Goal: Information Seeking & Learning: Learn about a topic

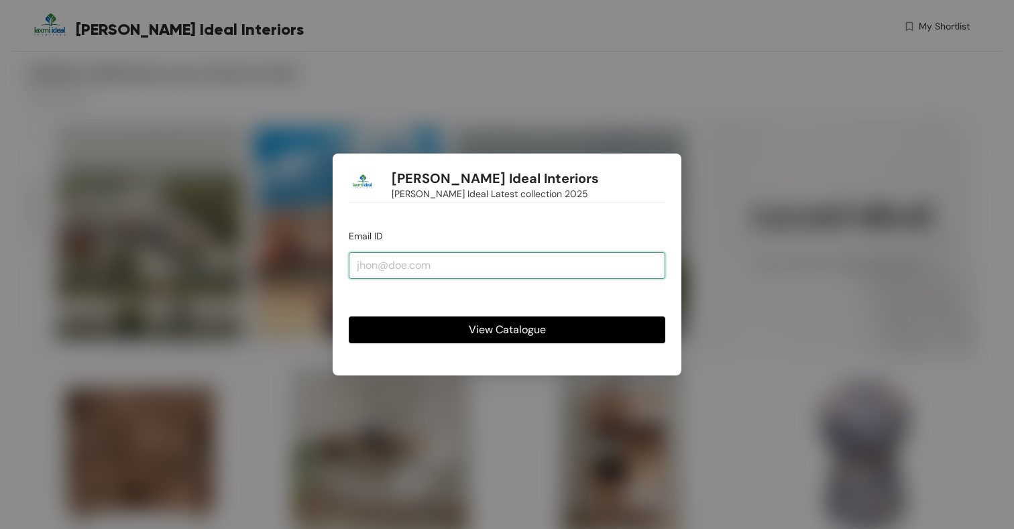
click at [452, 264] on input "email" at bounding box center [507, 265] width 316 height 27
paste input "[EMAIL_ADDRESS][DOMAIN_NAME]"
type input "[EMAIL_ADDRESS][DOMAIN_NAME]"
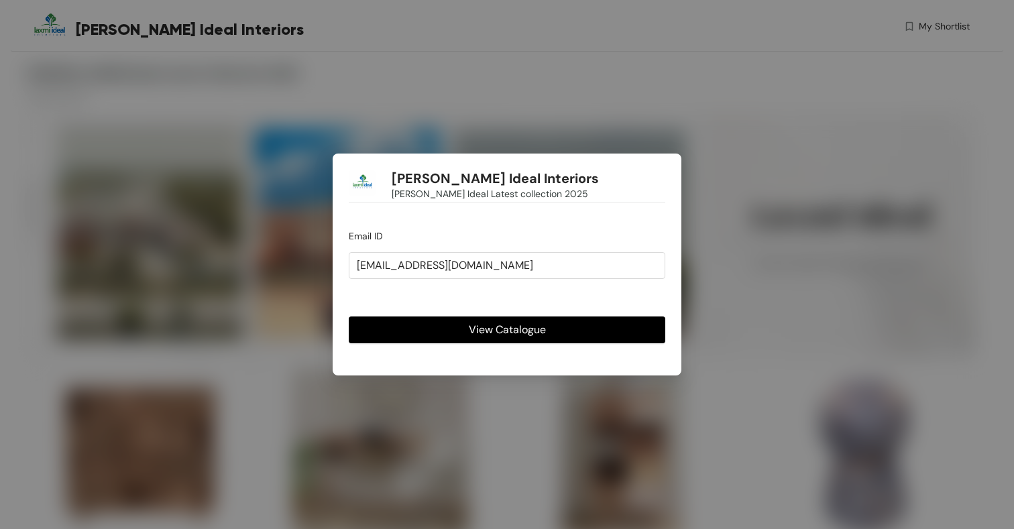
click at [510, 325] on span "View Catalogue" at bounding box center [507, 329] width 77 height 17
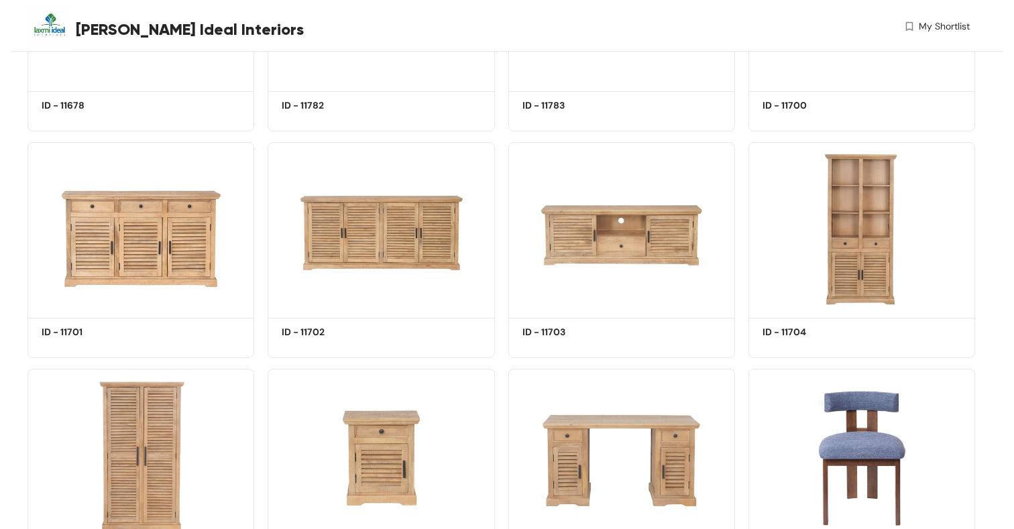
scroll to position [24867, 0]
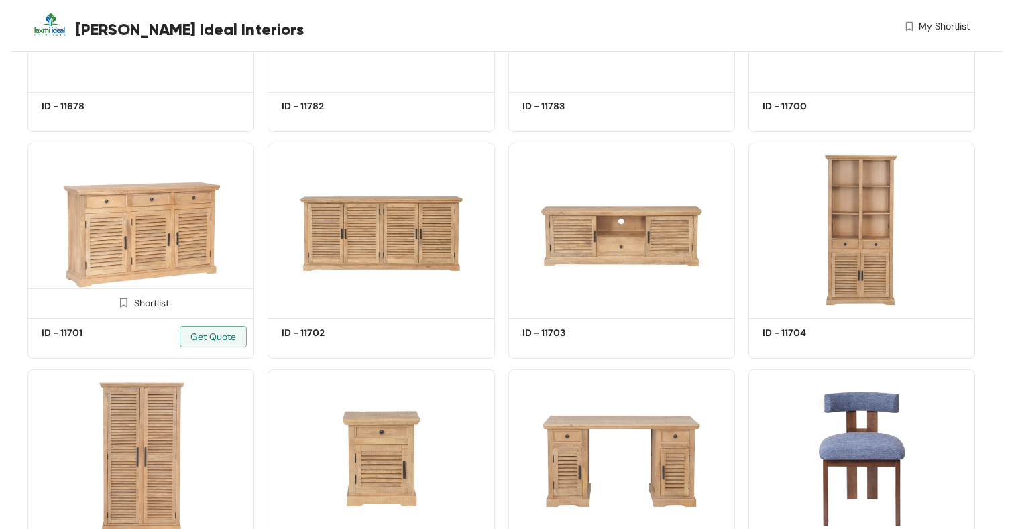
click at [149, 269] on img at bounding box center [140, 228] width 227 height 171
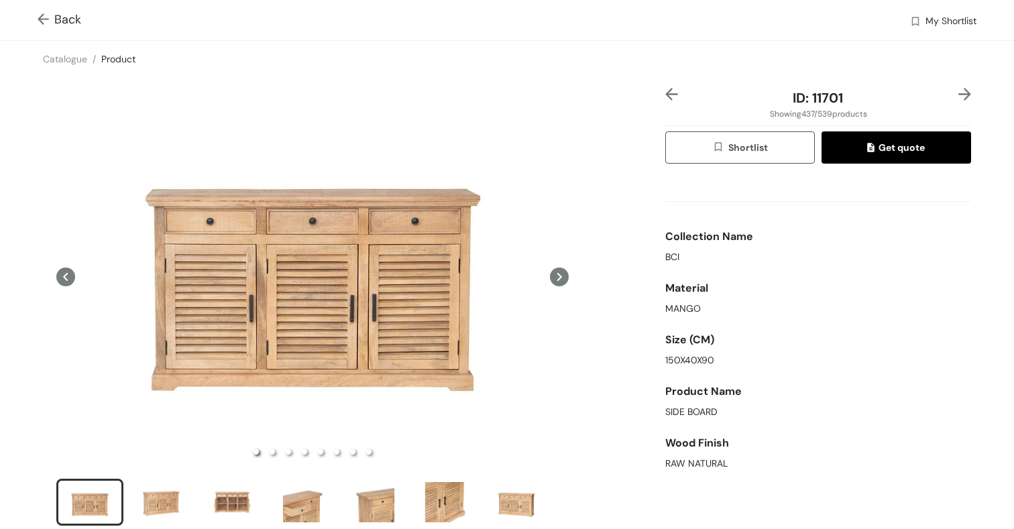
click at [562, 277] on icon at bounding box center [559, 276] width 19 height 19
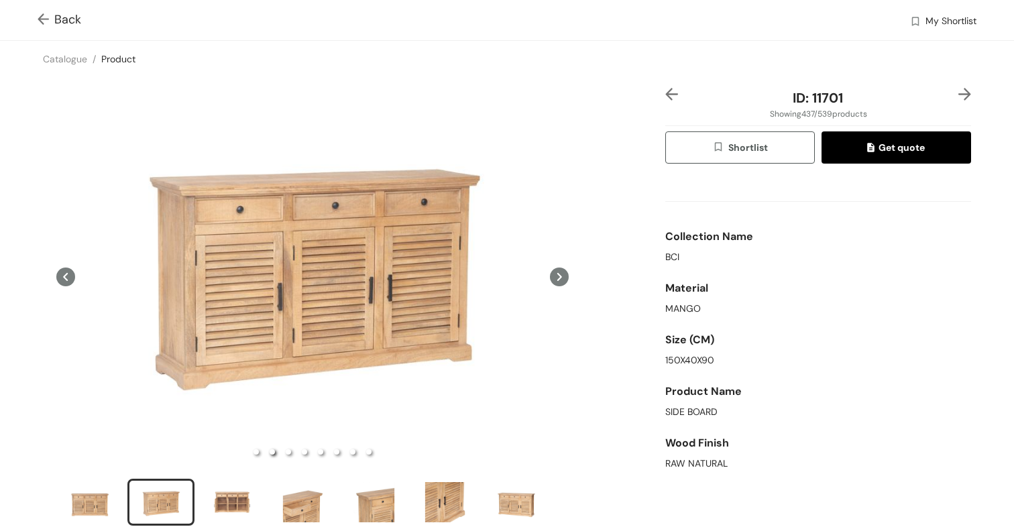
click at [560, 277] on icon at bounding box center [559, 277] width 5 height 8
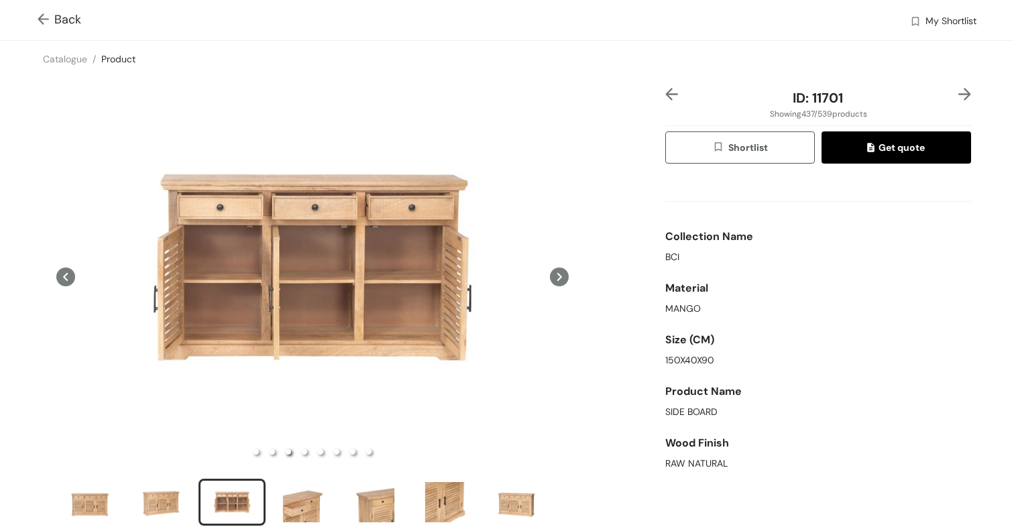
click at [560, 277] on icon at bounding box center [559, 277] width 5 height 8
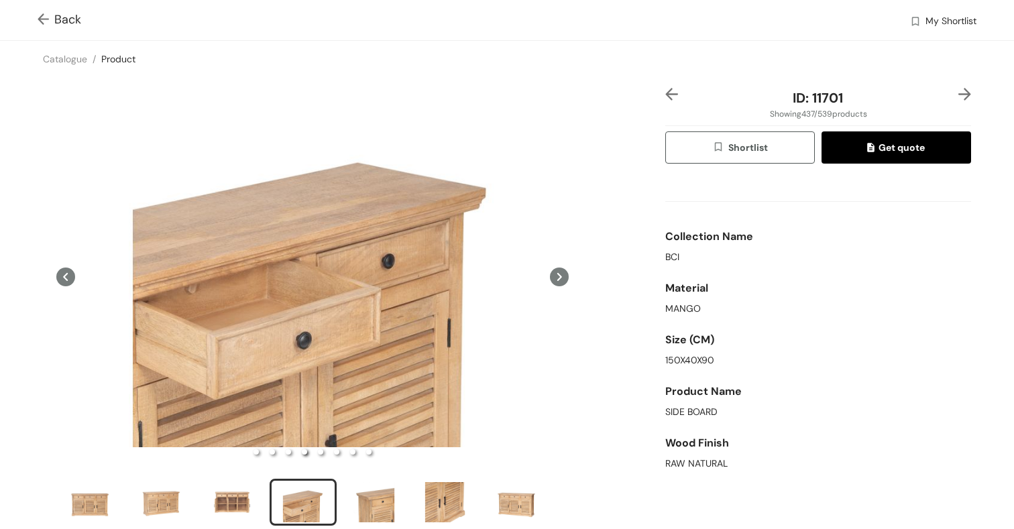
click at [560, 277] on icon at bounding box center [559, 277] width 5 height 8
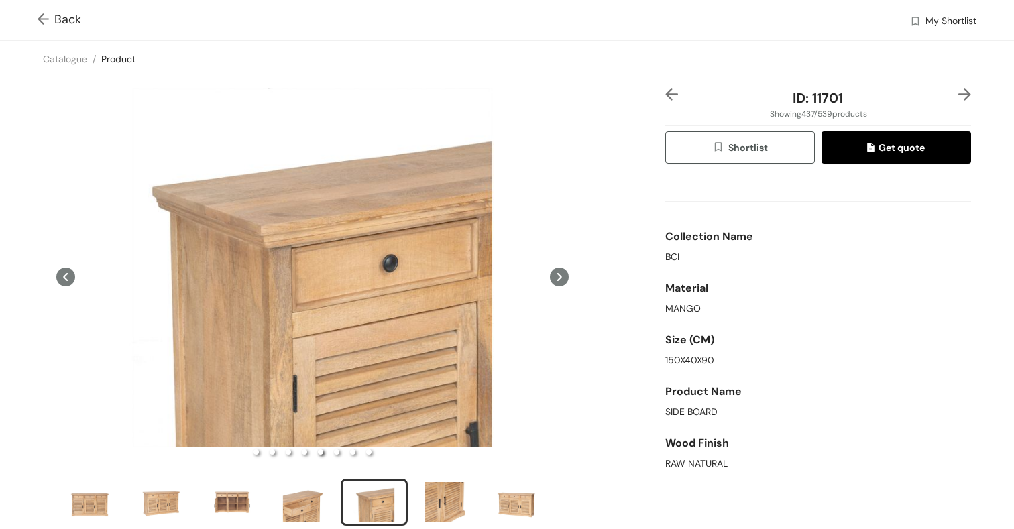
click at [560, 277] on icon at bounding box center [559, 277] width 5 height 8
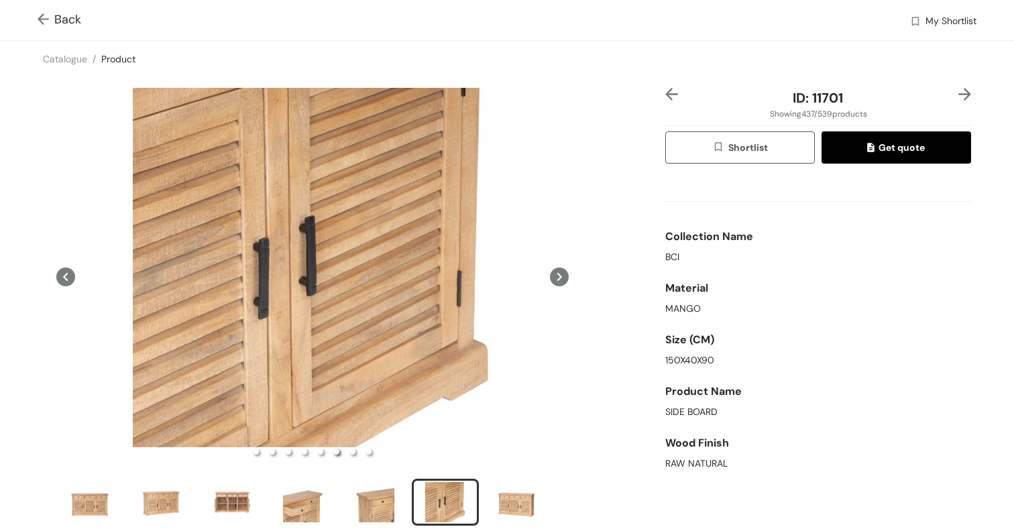
click at [560, 277] on icon at bounding box center [559, 277] width 5 height 8
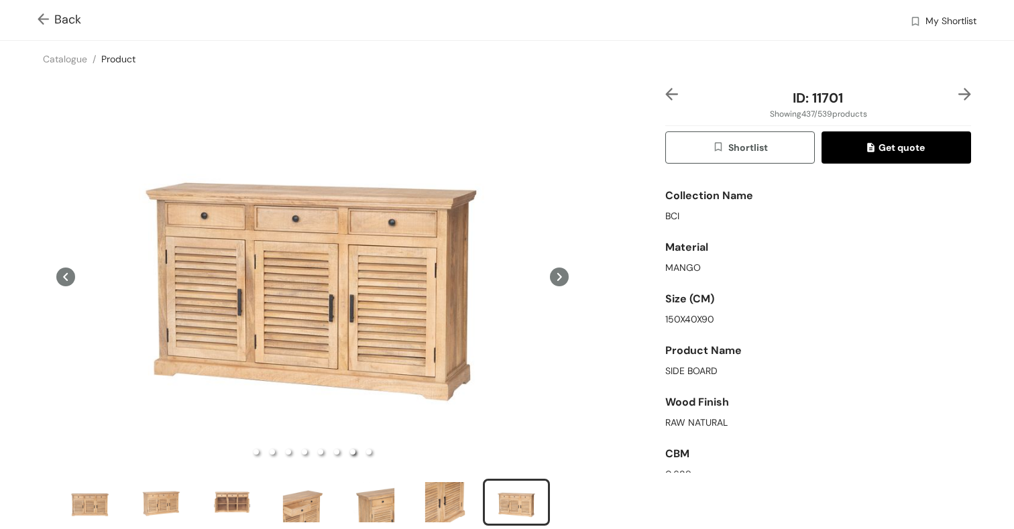
scroll to position [55, 0]
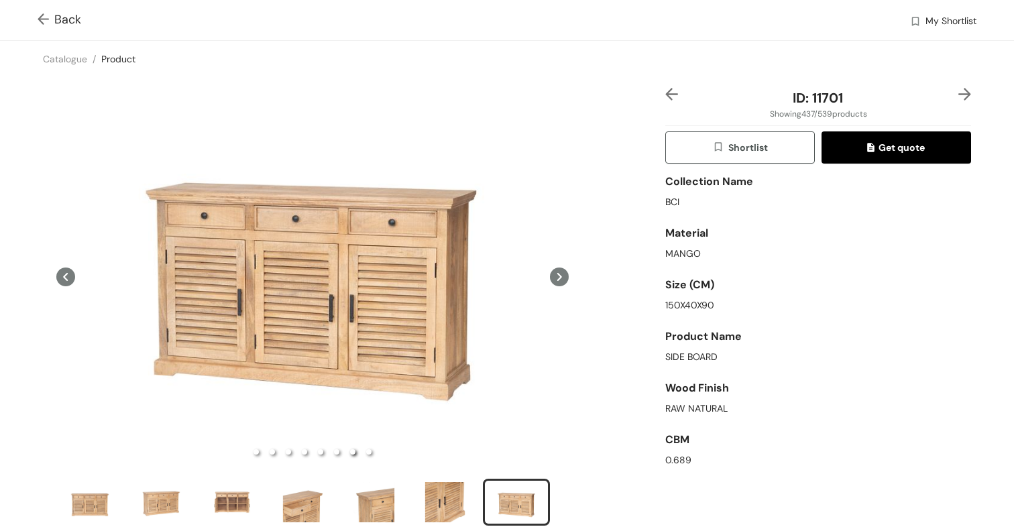
click at [46, 14] on img at bounding box center [46, 20] width 17 height 14
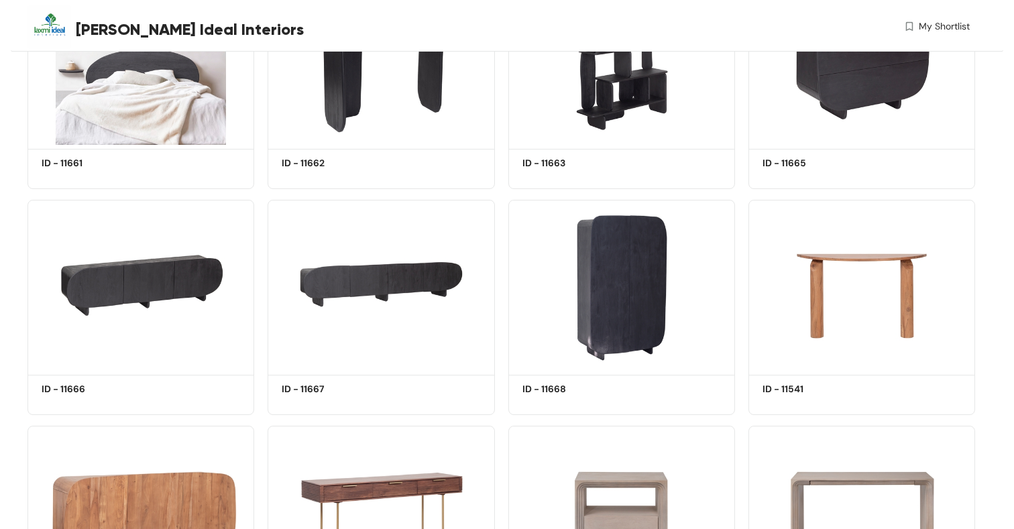
scroll to position [19386, 0]
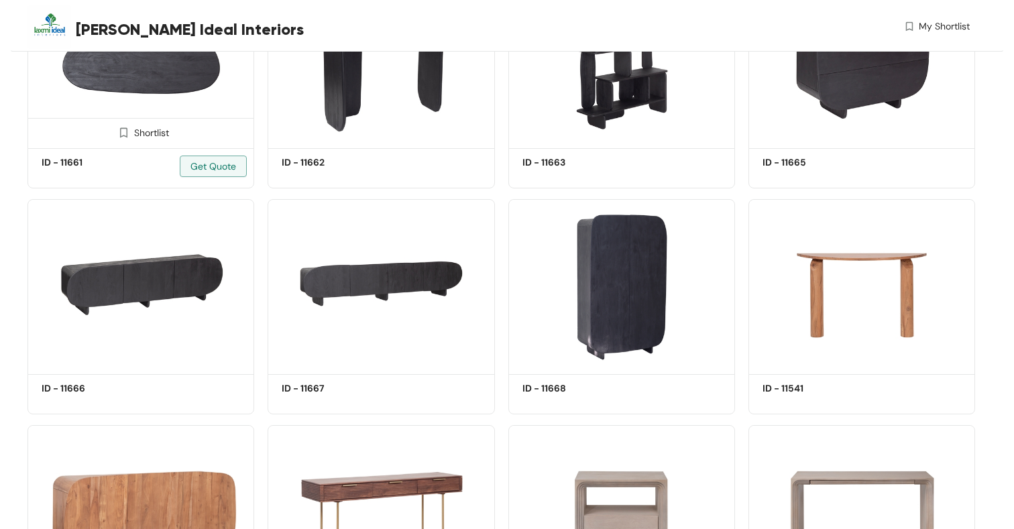
click at [187, 116] on img at bounding box center [140, 58] width 227 height 171
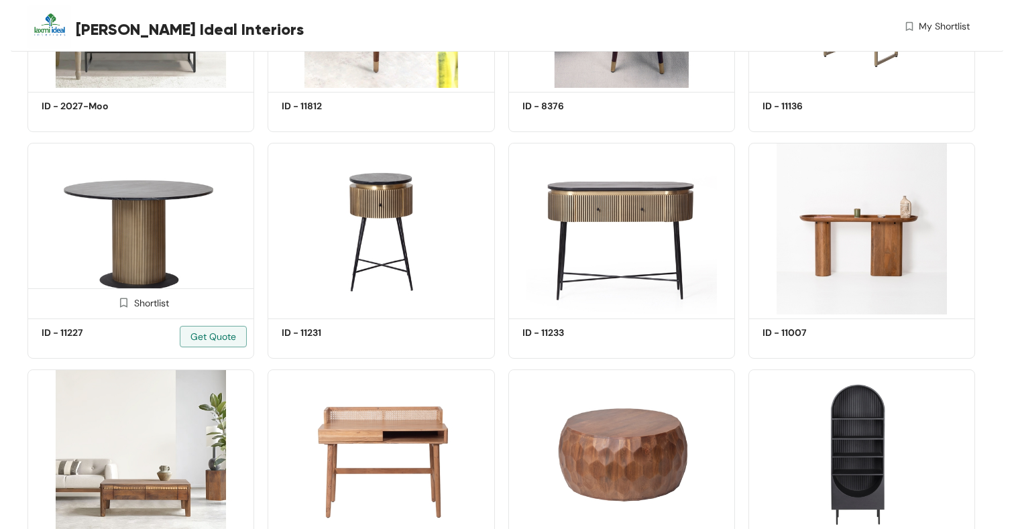
scroll to position [23064, 0]
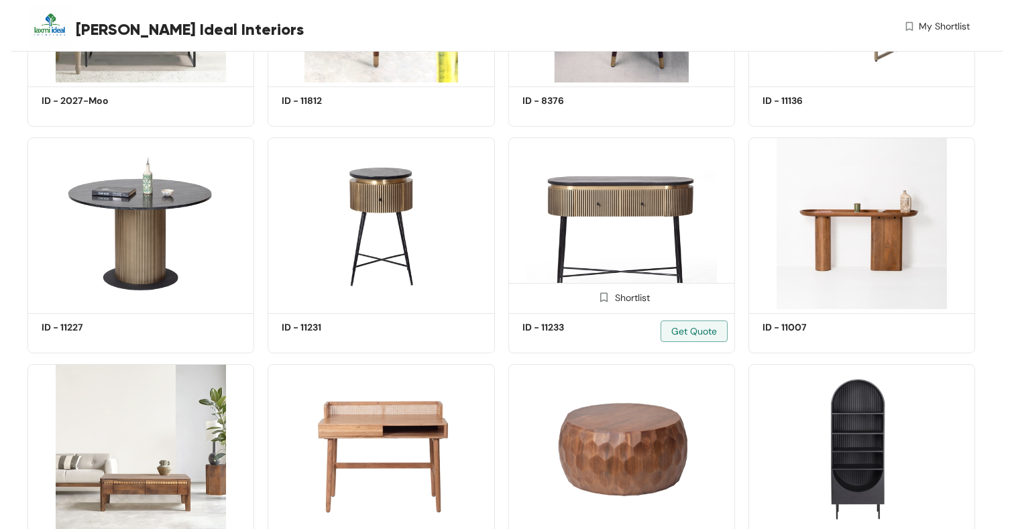
click at [572, 299] on img at bounding box center [621, 222] width 227 height 171
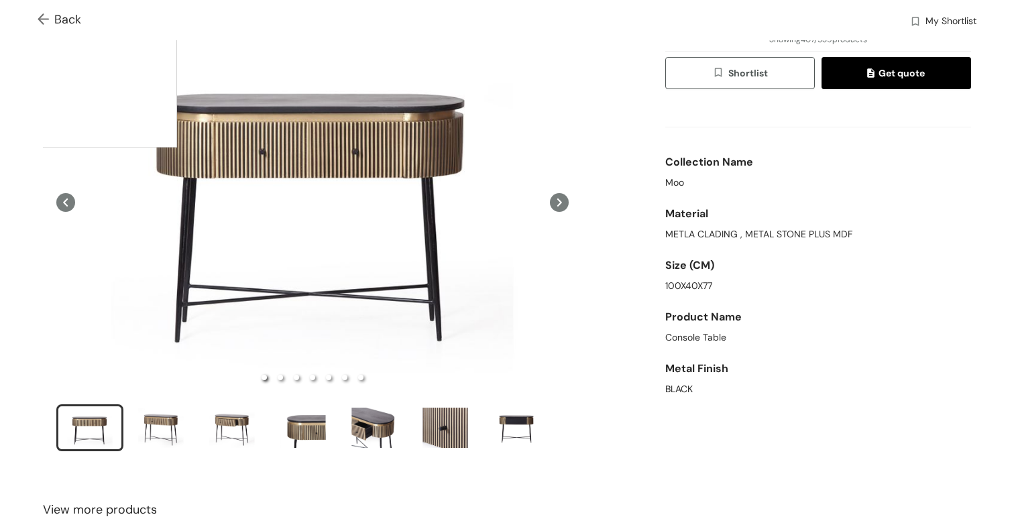
scroll to position [74, 0]
click at [43, 17] on img at bounding box center [46, 20] width 17 height 14
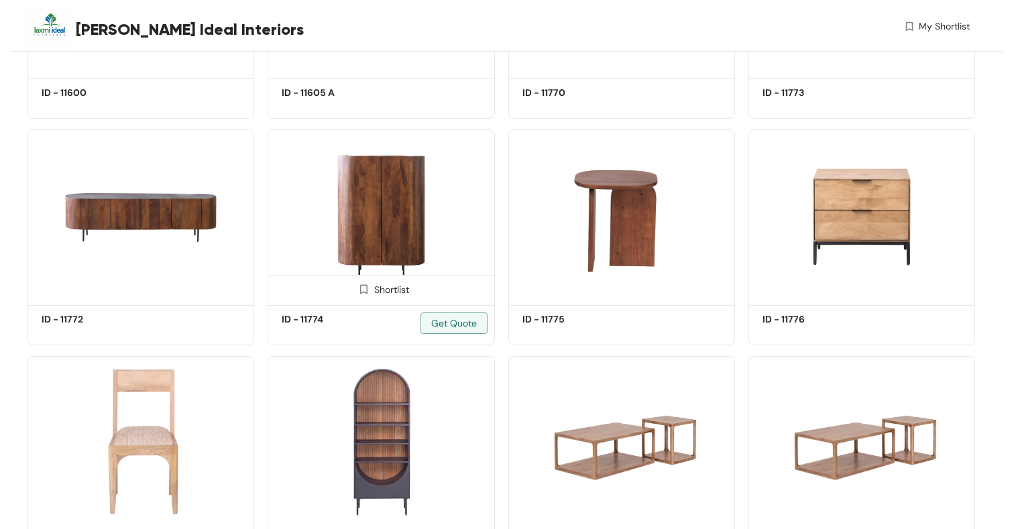
scroll to position [23967, 0]
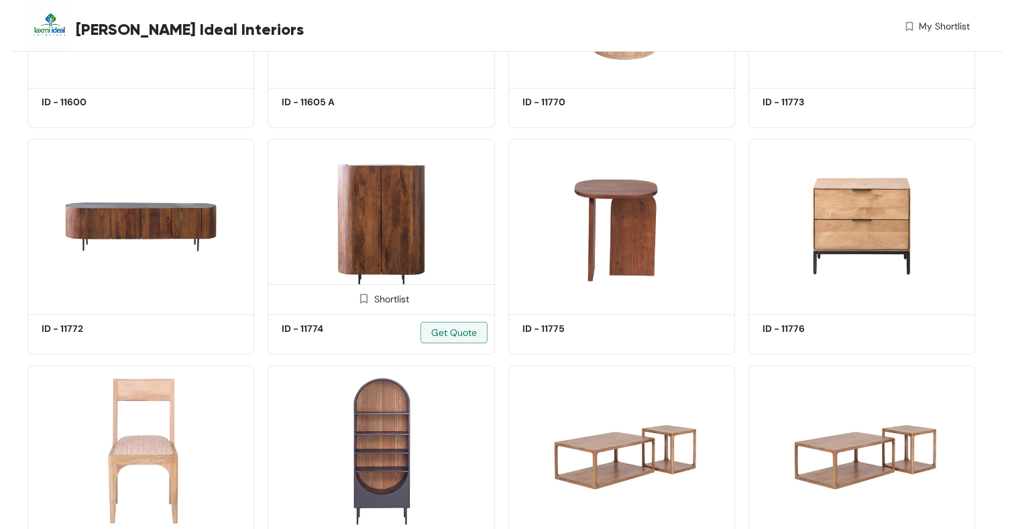
click at [394, 246] on img at bounding box center [380, 224] width 227 height 171
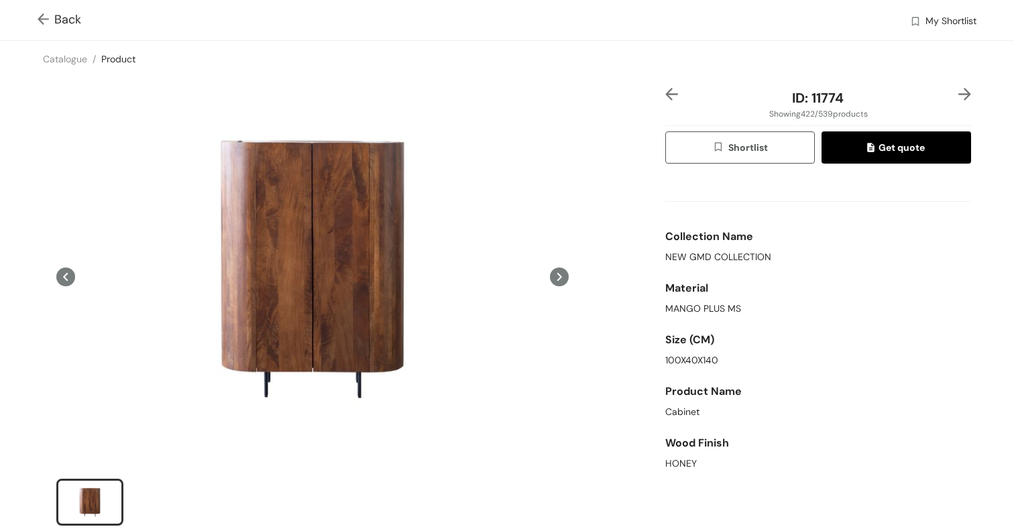
click at [554, 277] on icon at bounding box center [559, 276] width 19 height 19
click at [560, 277] on icon at bounding box center [559, 277] width 5 height 8
click at [72, 275] on icon at bounding box center [65, 276] width 19 height 19
click at [45, 25] on img at bounding box center [46, 20] width 17 height 14
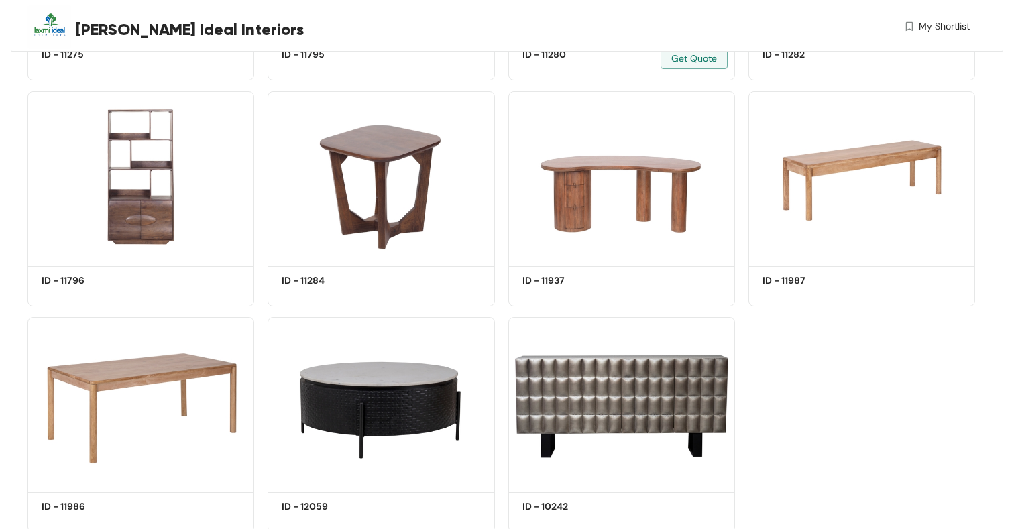
scroll to position [30437, 0]
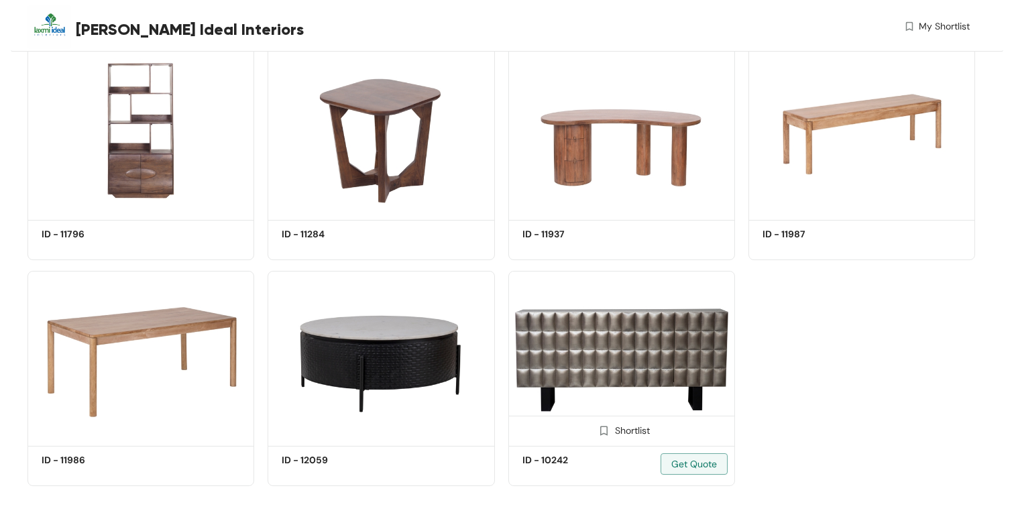
click at [574, 367] on img at bounding box center [621, 356] width 227 height 171
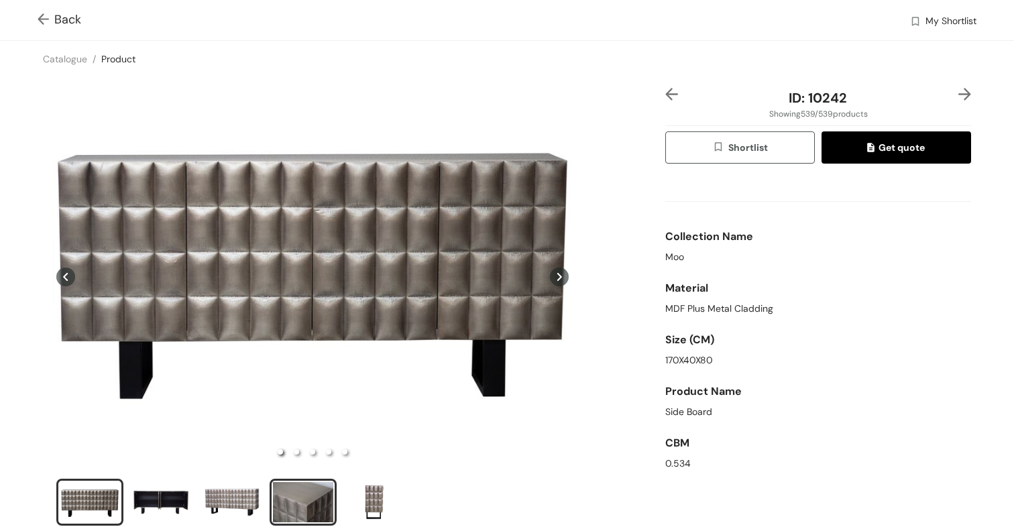
click at [308, 498] on div "slide item 4" at bounding box center [303, 502] width 60 height 40
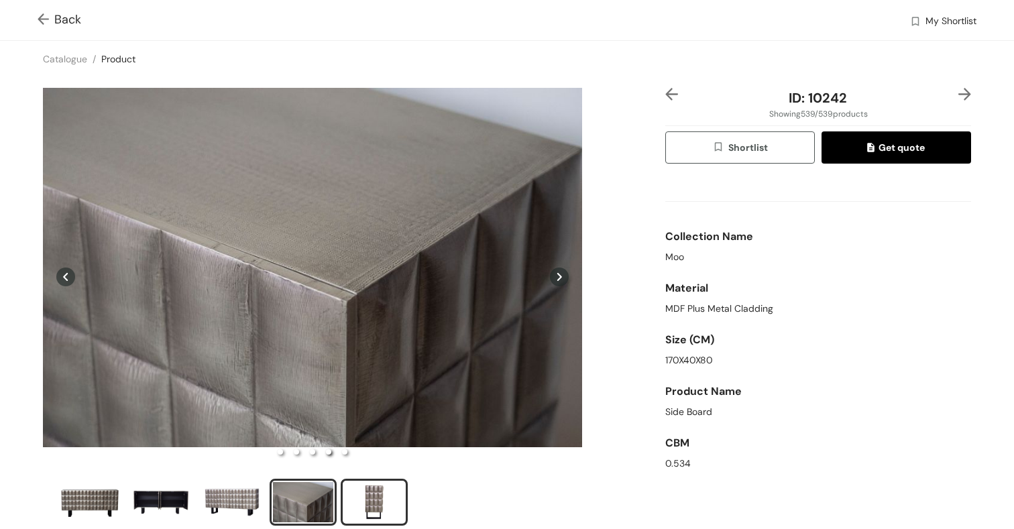
click at [365, 501] on div "slide item 5" at bounding box center [374, 502] width 60 height 40
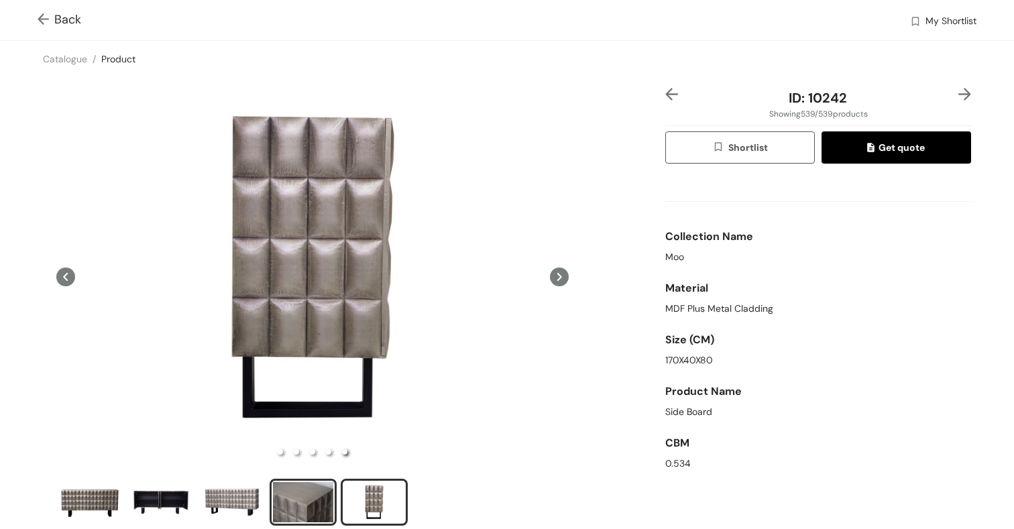
click at [332, 503] on div "slide item 4" at bounding box center [303, 502] width 60 height 40
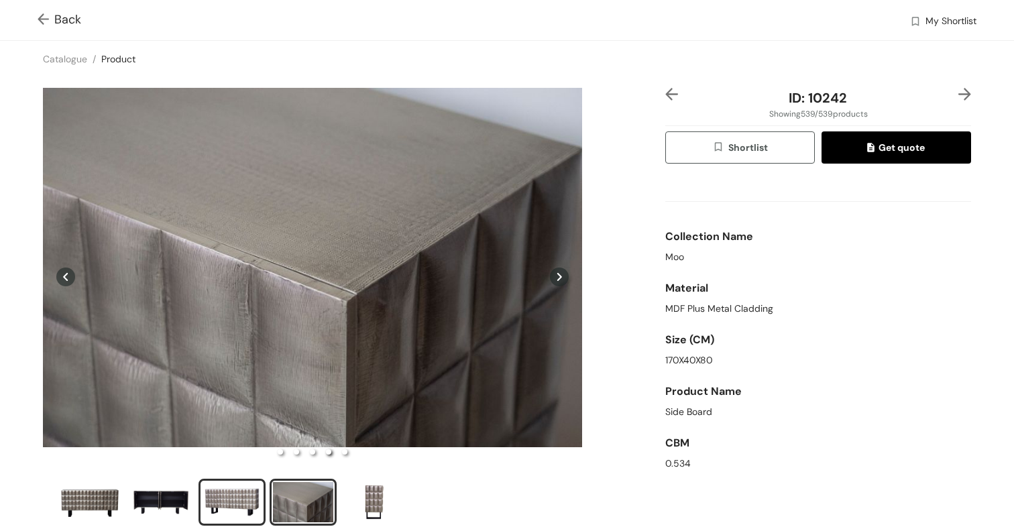
click at [249, 497] on div "slide item 3" at bounding box center [232, 502] width 60 height 40
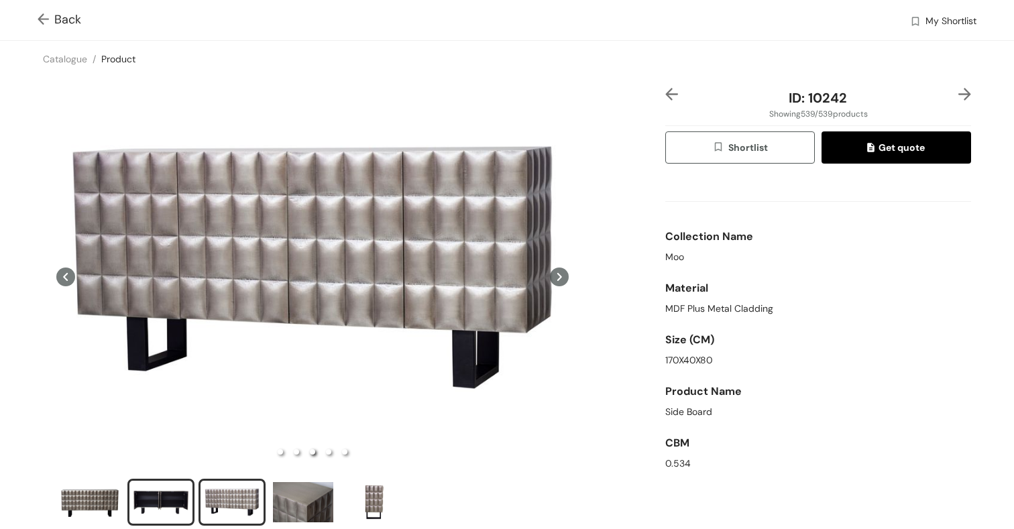
click at [145, 500] on div "slide item 2" at bounding box center [161, 502] width 60 height 40
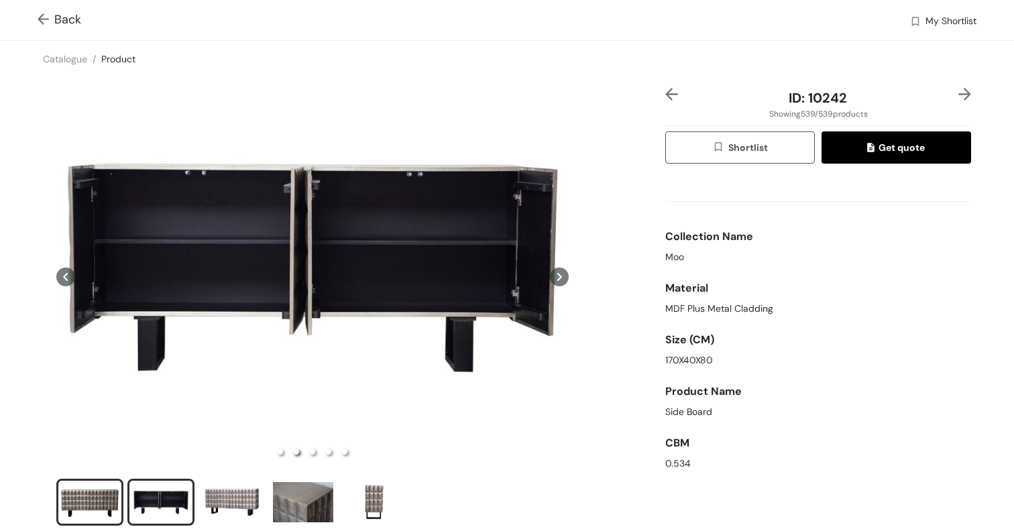
click at [82, 497] on div "slide item 1" at bounding box center [90, 502] width 60 height 40
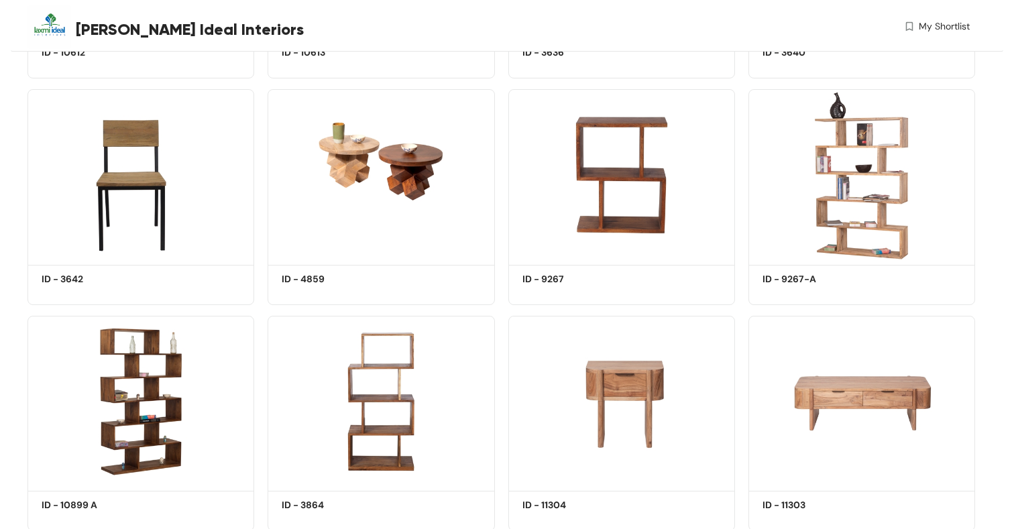
scroll to position [18137, 0]
